Goal: Find specific page/section: Find specific page/section

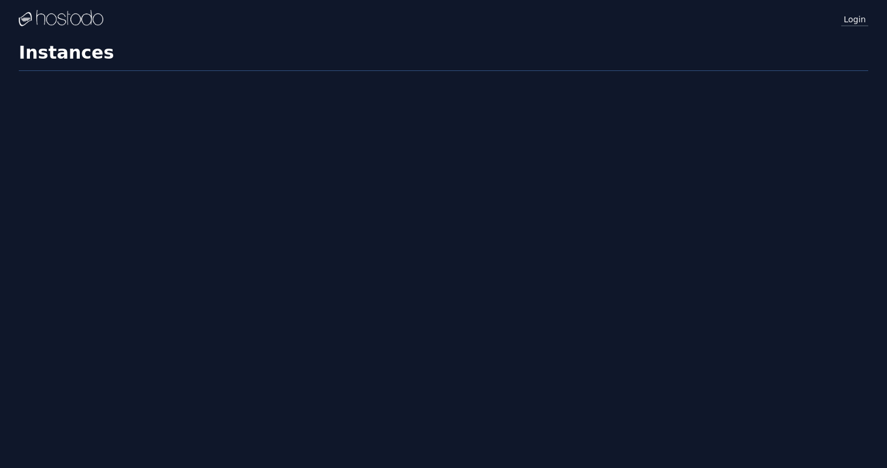
click at [852, 21] on link "Login" at bounding box center [854, 18] width 27 height 15
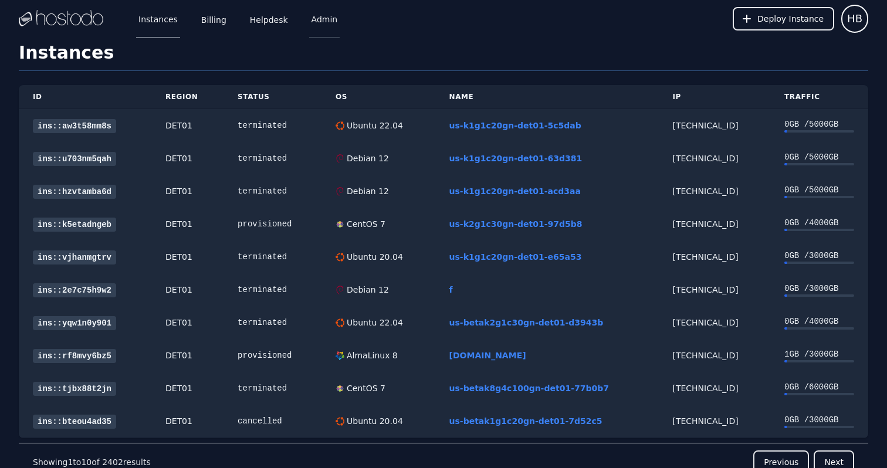
click at [312, 25] on link "Admin" at bounding box center [324, 18] width 31 height 39
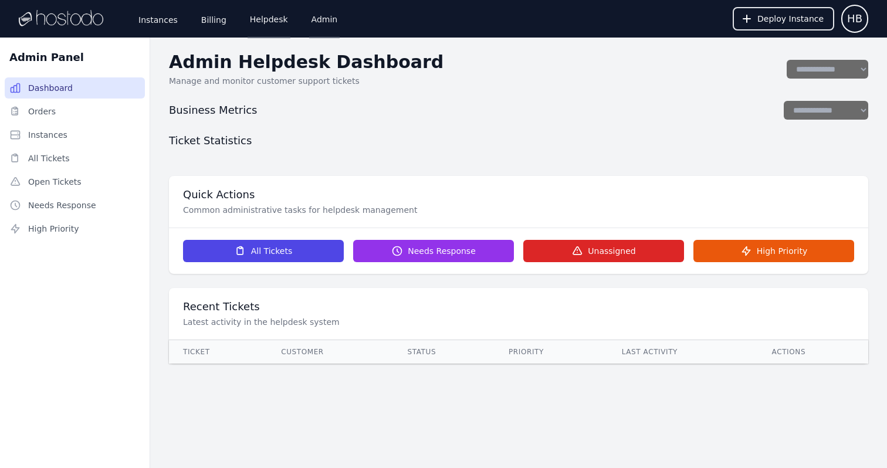
select select "**"
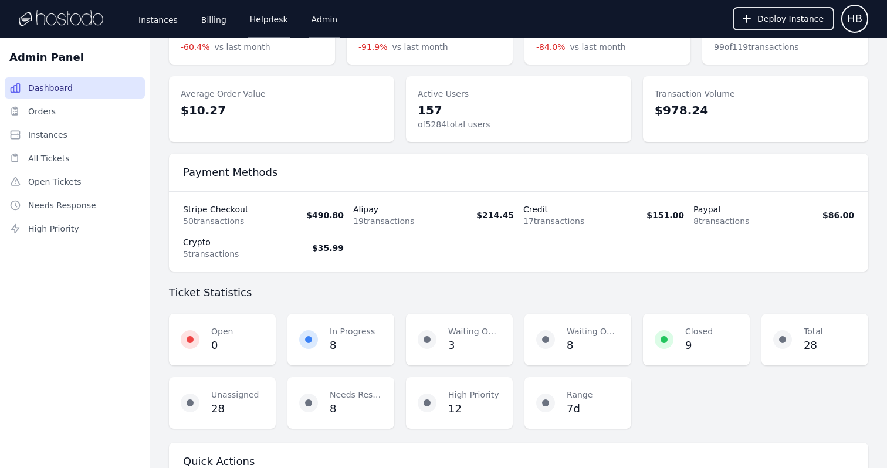
scroll to position [134, 0]
